Goal: Task Accomplishment & Management: Complete application form

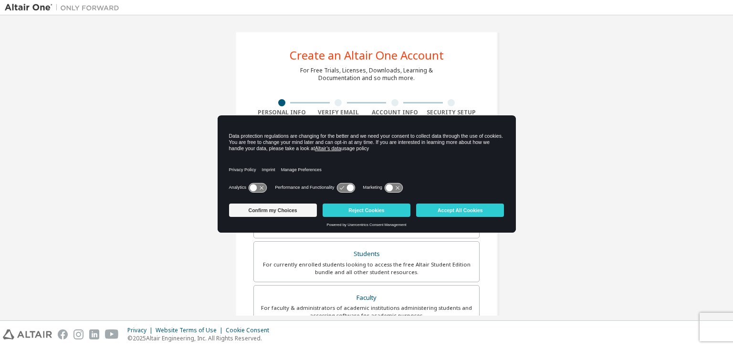
click at [327, 149] on body "Create an Altair One Account For Free Trials, Licenses, Downloads, Learning & D…" at bounding box center [366, 174] width 733 height 348
click at [448, 214] on button "Accept All Cookies" at bounding box center [460, 210] width 88 height 13
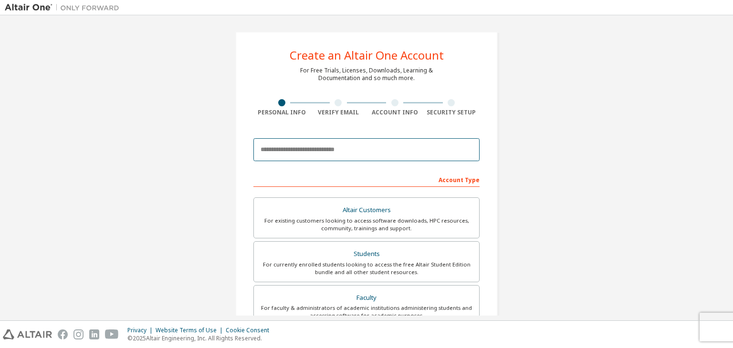
click at [360, 151] on input "email" at bounding box center [366, 149] width 226 height 23
type input "*"
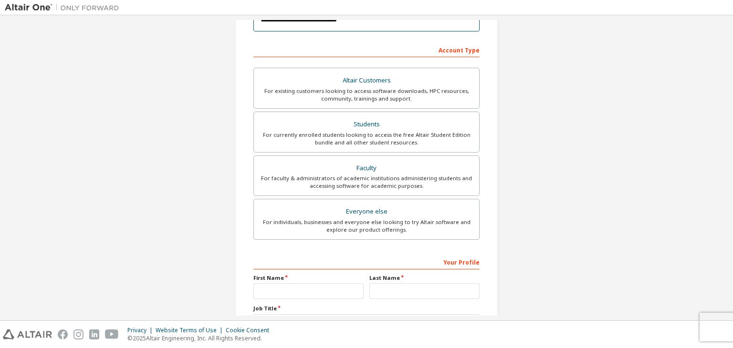
scroll to position [129, 0]
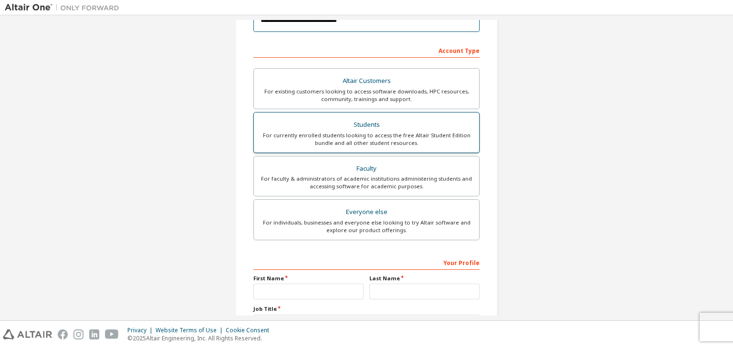
type input "**********"
click at [373, 123] on div "Students" at bounding box center [367, 124] width 214 height 13
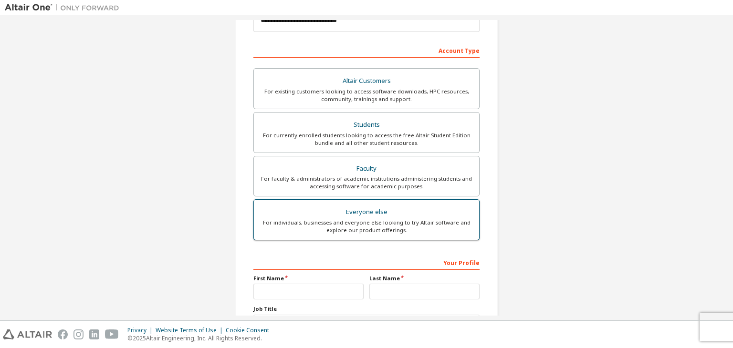
scroll to position [208, 0]
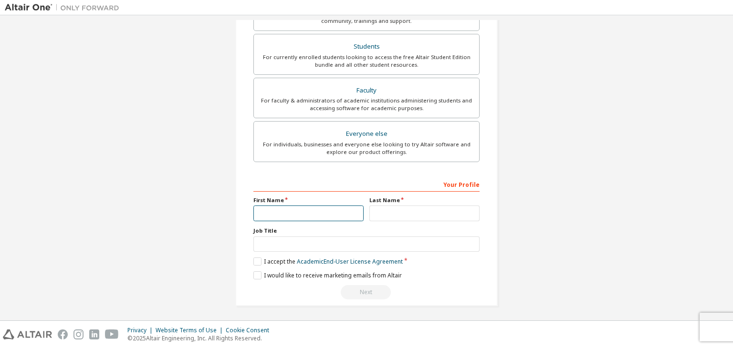
click at [314, 210] on input "text" at bounding box center [308, 214] width 110 height 16
type input "****"
click at [388, 214] on input "text" at bounding box center [424, 214] width 110 height 16
type input "*"
type input "*******"
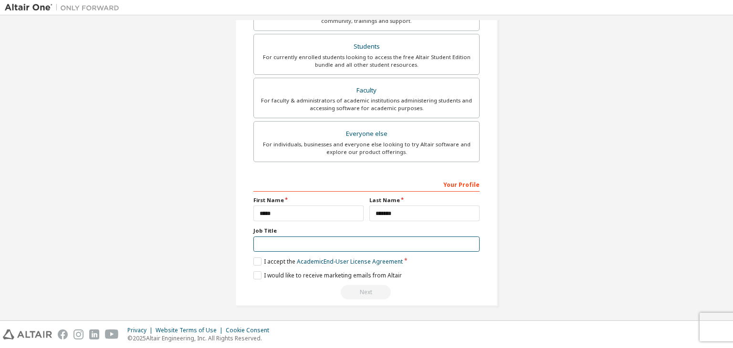
click at [355, 243] on input "text" at bounding box center [366, 245] width 226 height 16
type input "*********"
click at [255, 260] on label "I accept the Academic End-User License Agreement" at bounding box center [327, 262] width 149 height 8
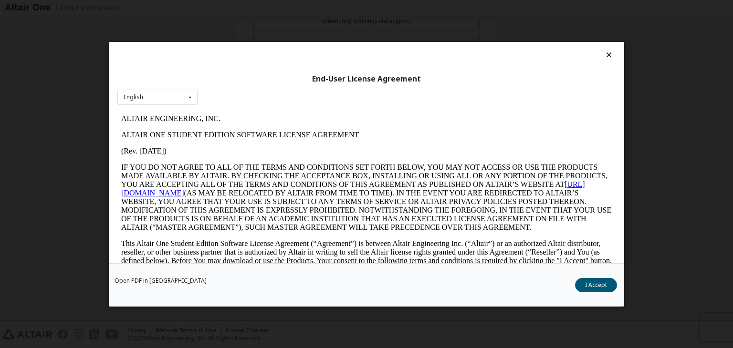
scroll to position [0, 0]
click at [586, 284] on button "I Accept" at bounding box center [596, 285] width 42 height 14
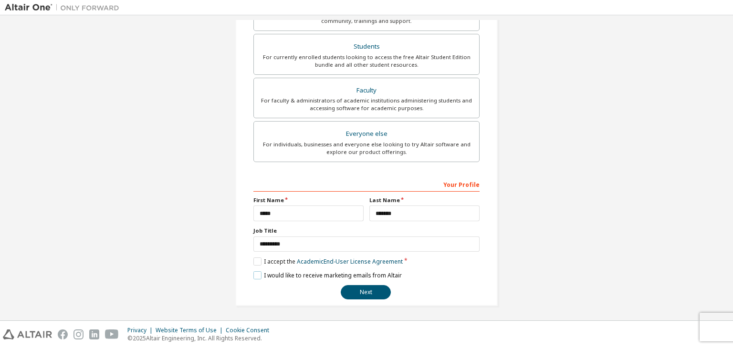
click at [253, 271] on label "I would like to receive marketing emails from Altair" at bounding box center [327, 275] width 148 height 8
click at [374, 291] on button "Next" at bounding box center [366, 292] width 50 height 14
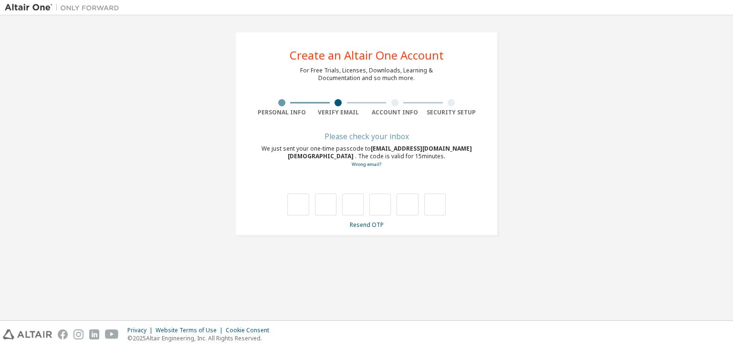
type input "*"
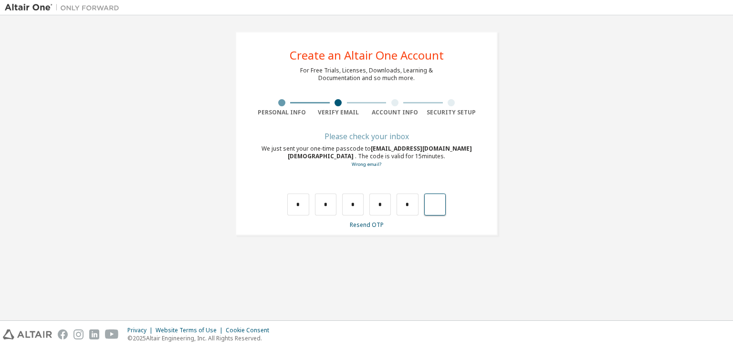
type input "*"
